Goal: Find specific page/section: Find specific page/section

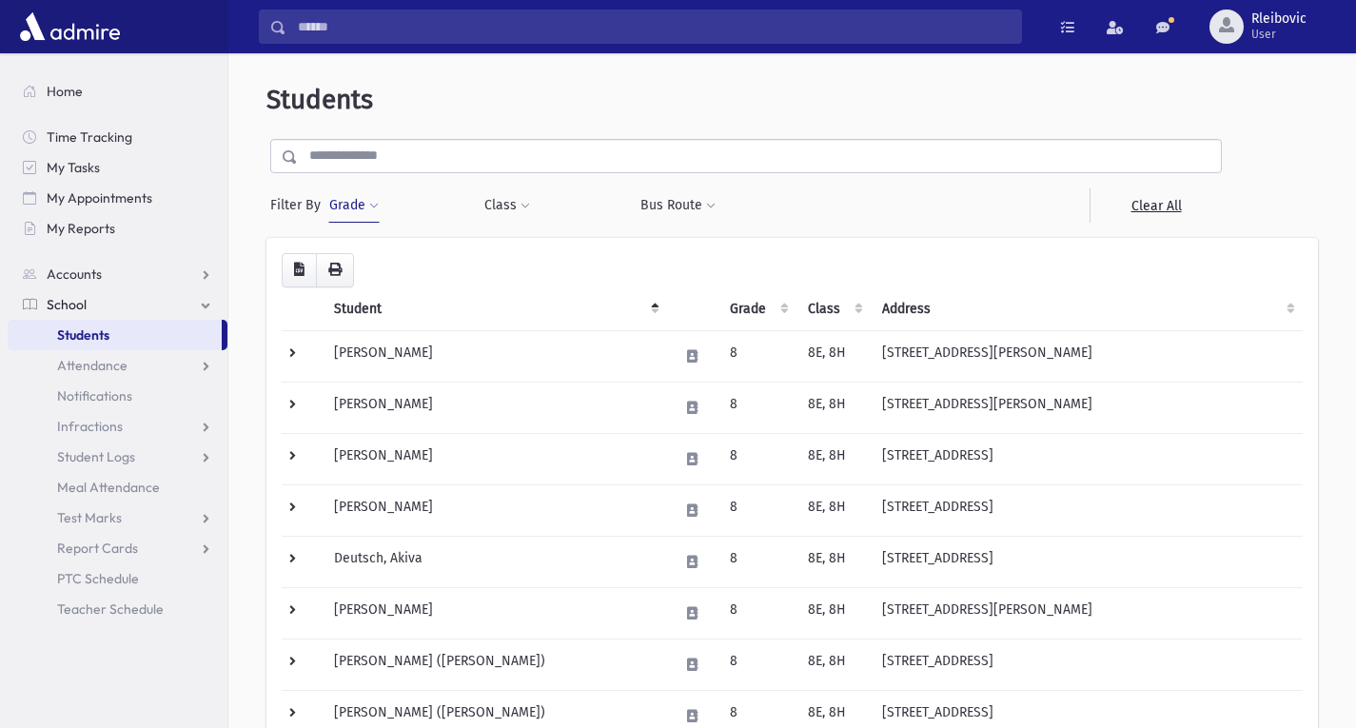
click at [346, 201] on button "Grade" at bounding box center [353, 205] width 51 height 34
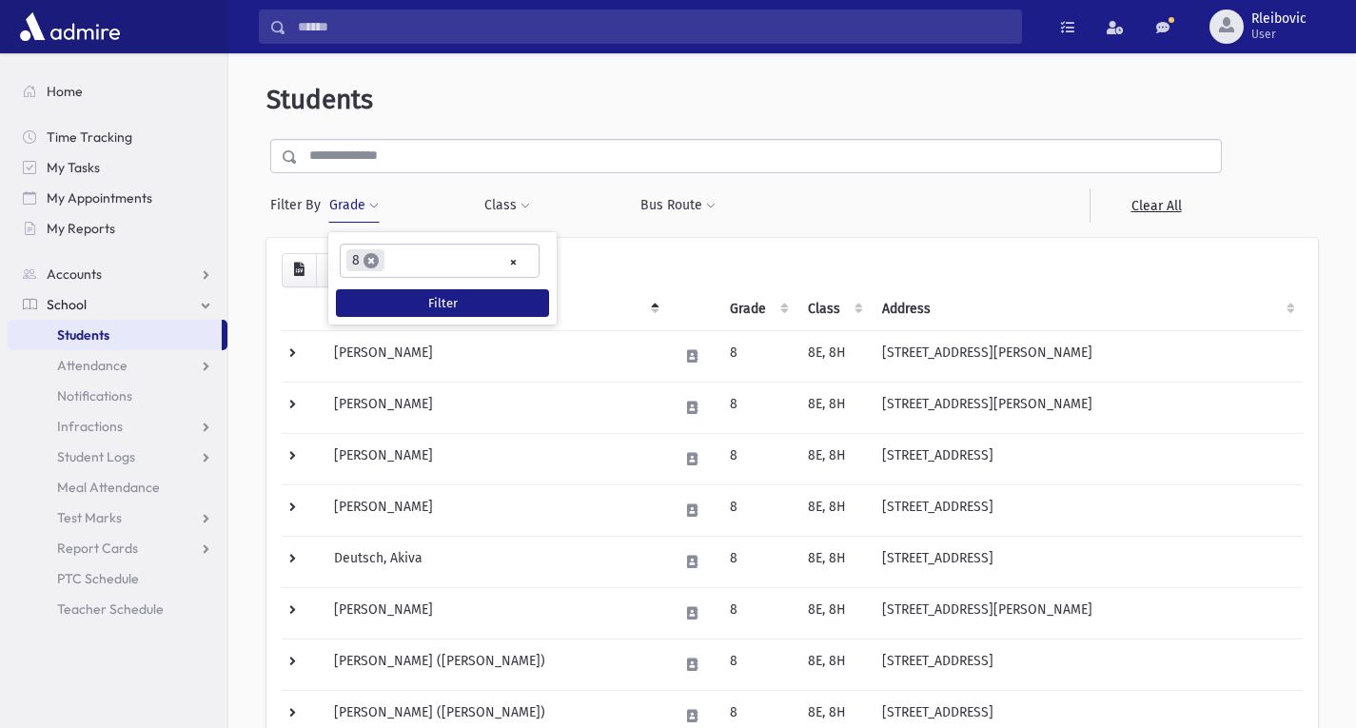
click at [374, 265] on span "×" at bounding box center [371, 260] width 15 height 15
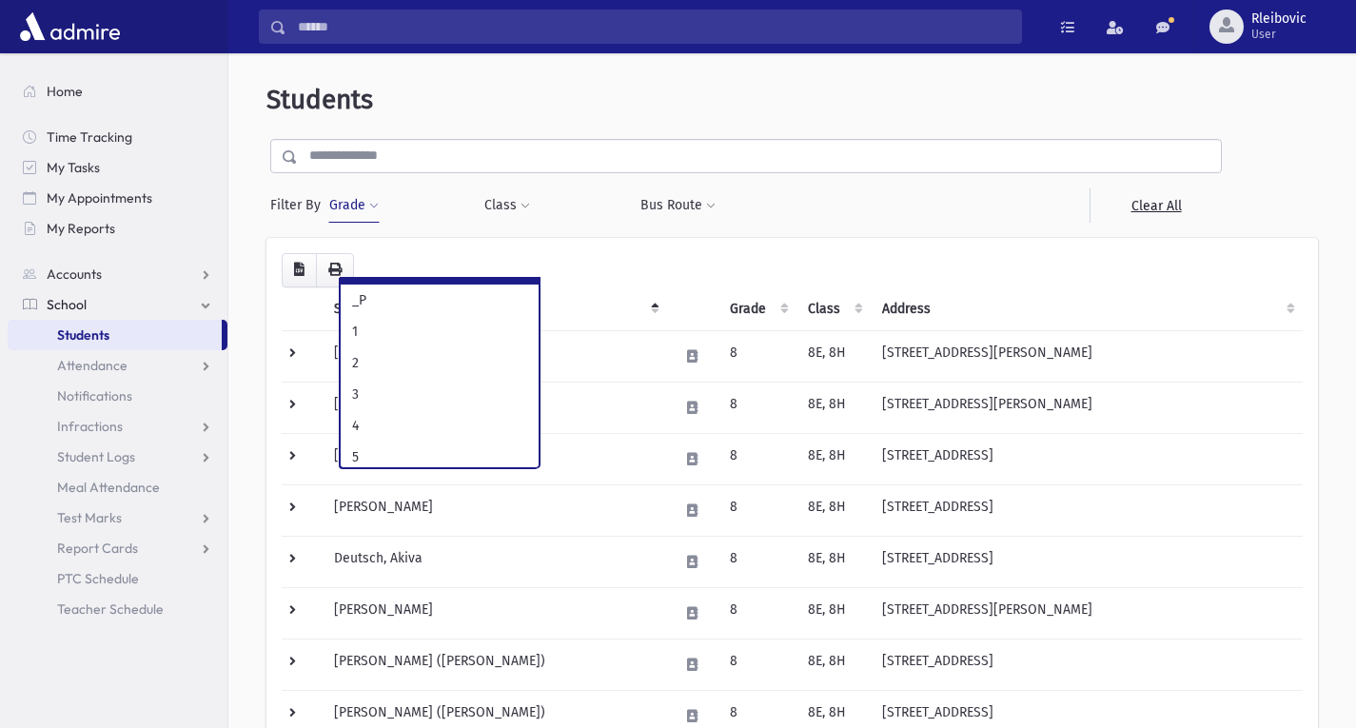
scroll to position [70, 0]
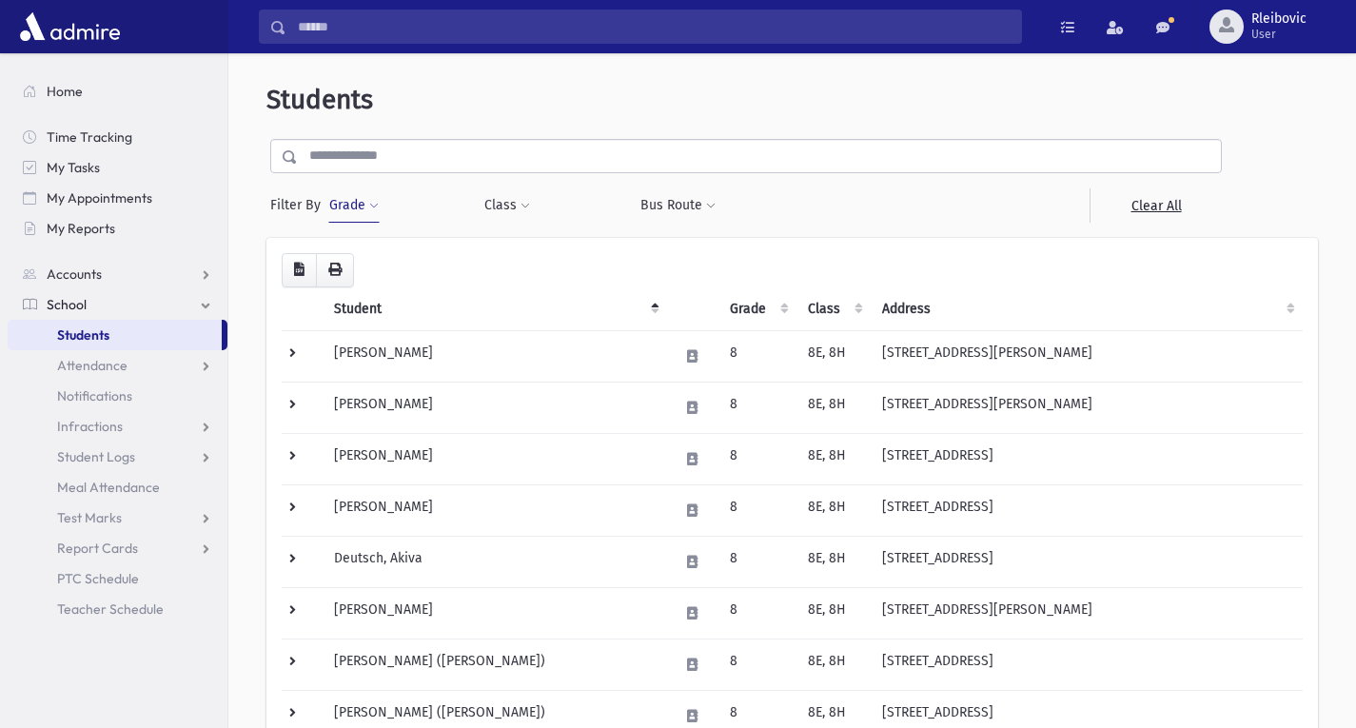
click at [350, 203] on button "Grade" at bounding box center [353, 205] width 51 height 34
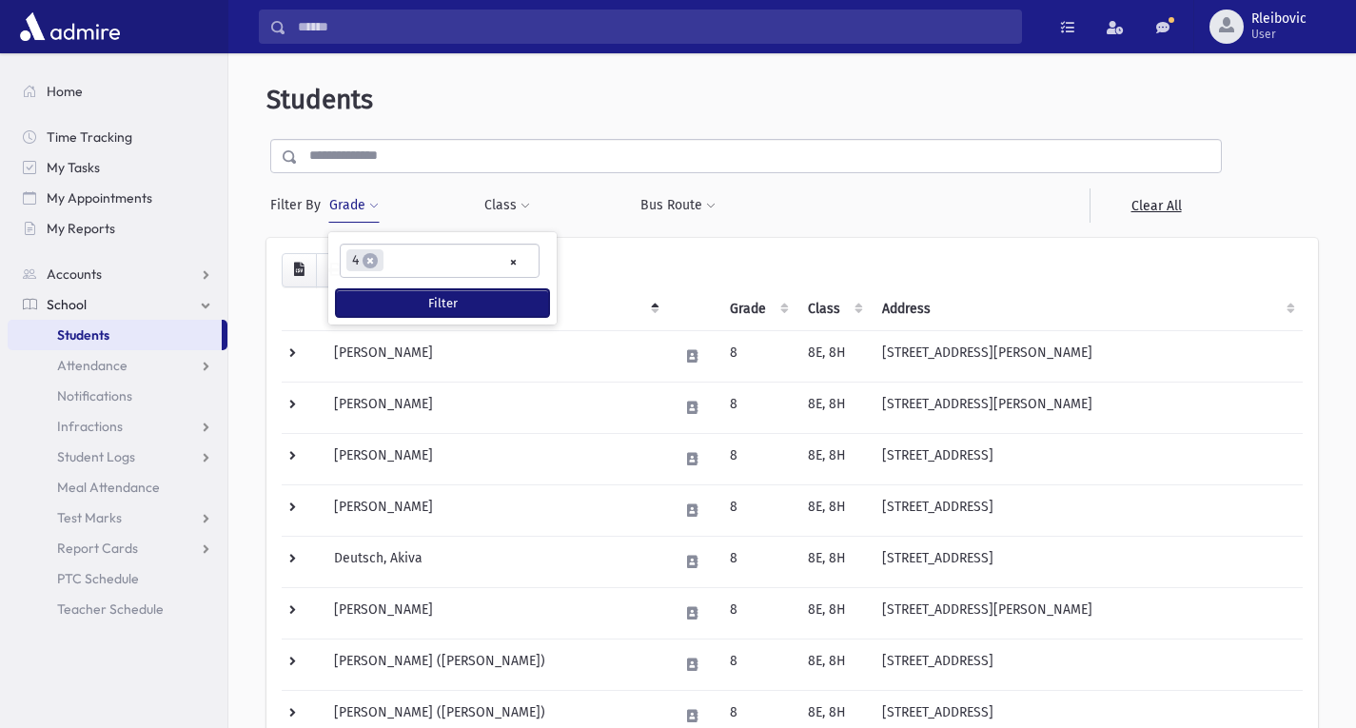
click at [407, 303] on button "Filter" at bounding box center [442, 303] width 213 height 28
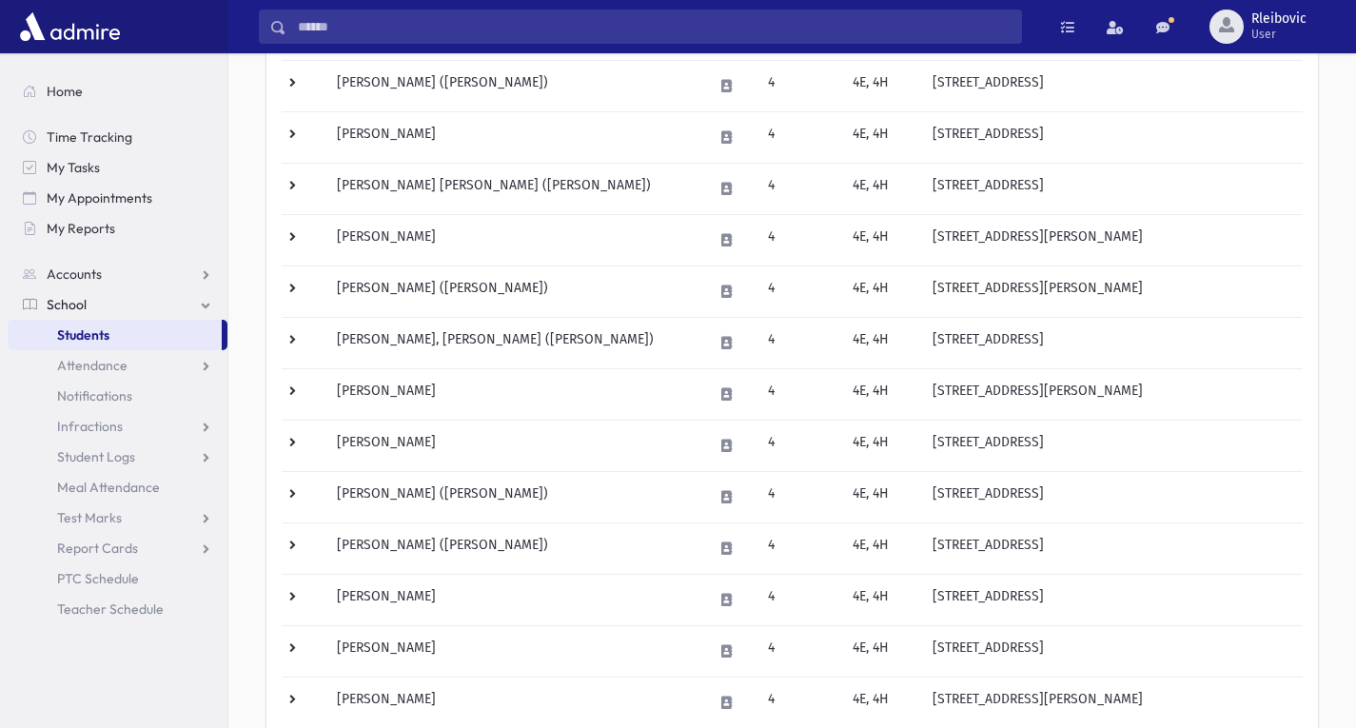
scroll to position [785, 0]
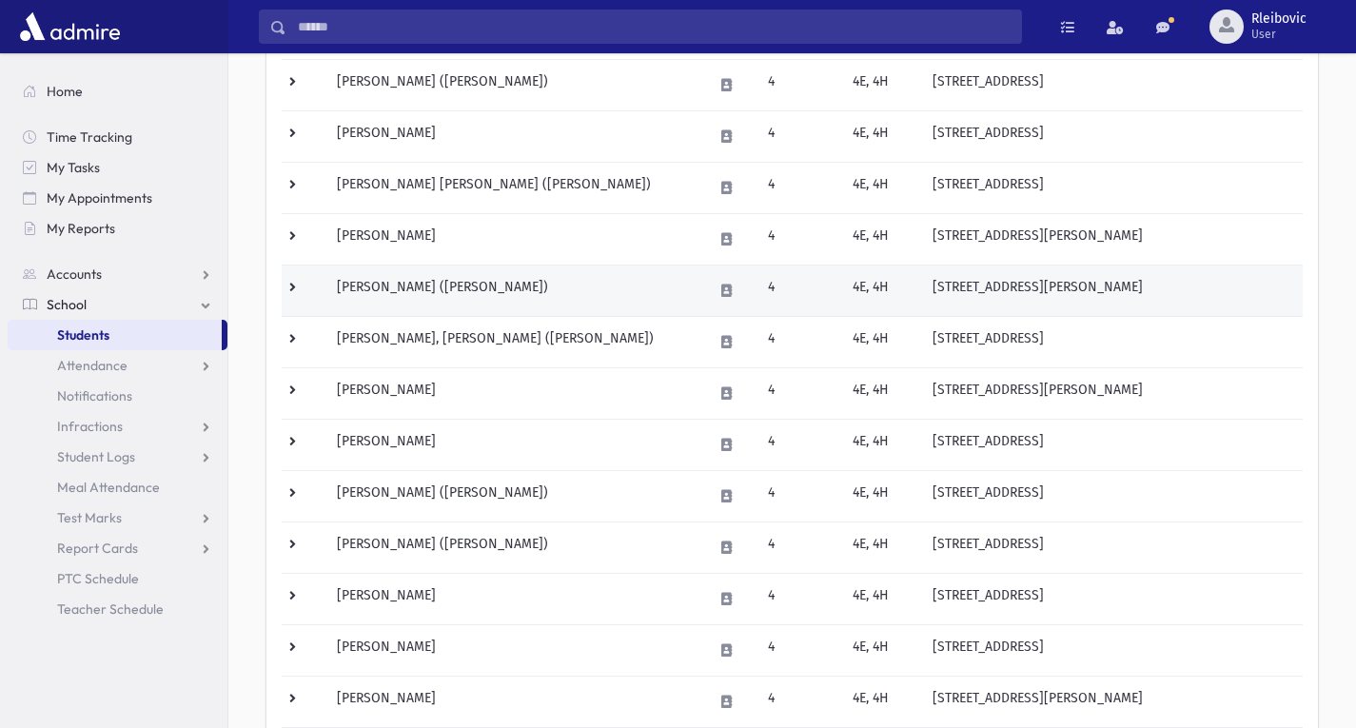
click at [452, 279] on td "[PERSON_NAME] ([PERSON_NAME])" at bounding box center [514, 290] width 376 height 51
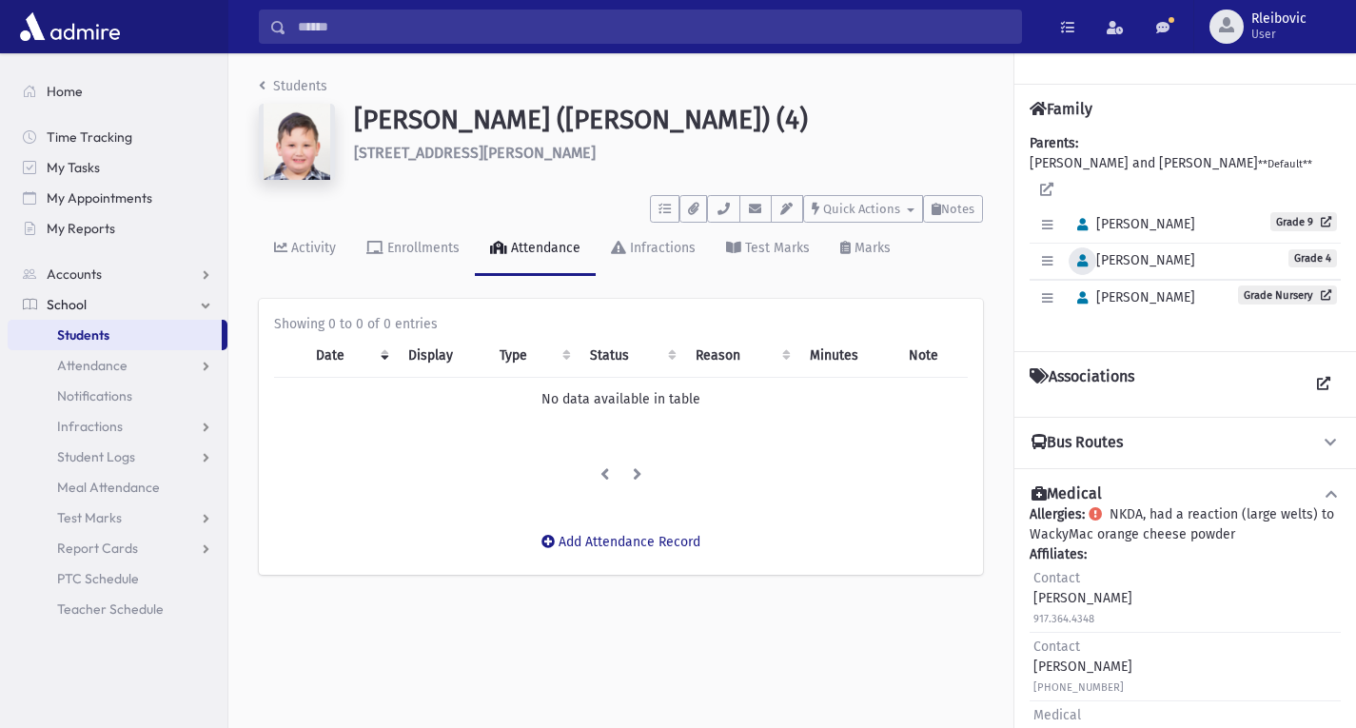
click at [1084, 256] on icon "button" at bounding box center [1083, 261] width 10 height 12
